Goal: Entertainment & Leisure: Consume media (video, audio)

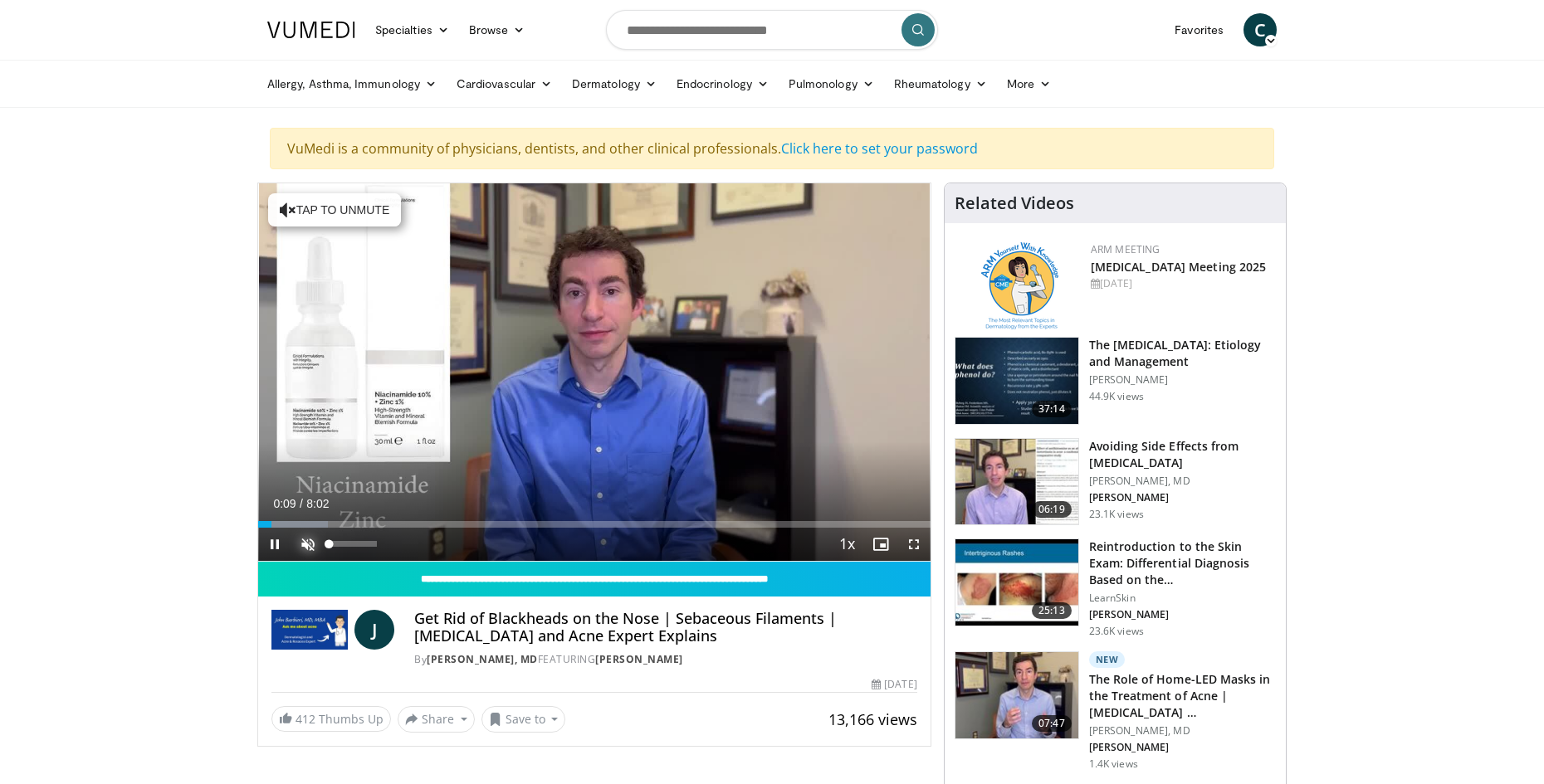
click at [307, 542] on span "Video Player" at bounding box center [308, 544] width 33 height 33
drag, startPoint x: 278, startPoint y: 524, endPoint x: 252, endPoint y: 523, distance: 26.0
